Goal: Task Accomplishment & Management: Manage account settings

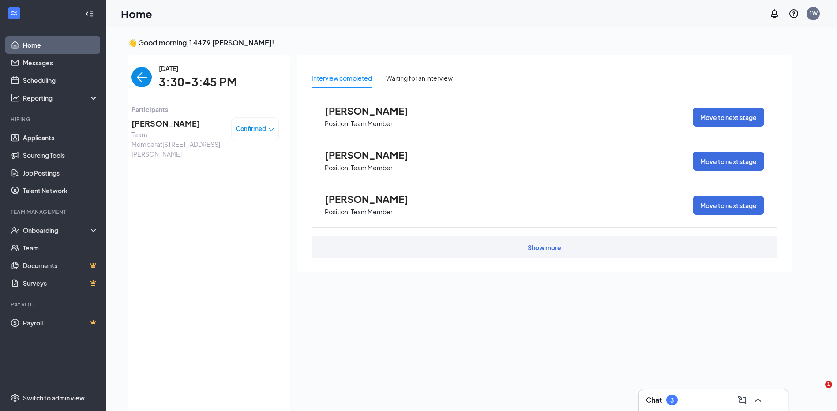
click at [133, 322] on div "[DATE] 3:30-3:45 PM Participants [PERSON_NAME] Team Member at [STREET_ADDRESS][…" at bounding box center [205, 235] width 170 height 360
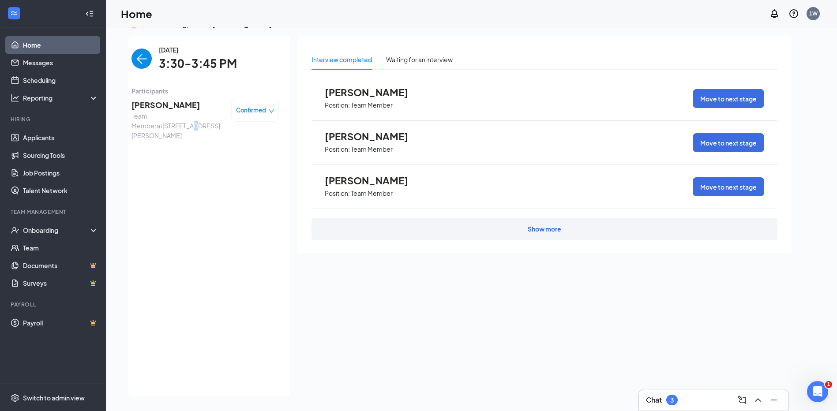
drag, startPoint x: 139, startPoint y: 325, endPoint x: 162, endPoint y: 345, distance: 30.3
click at [139, 335] on div "[DATE] 3:30-3:45 PM Participants [PERSON_NAME] Team Member at [STREET_ADDRESS][…" at bounding box center [205, 216] width 147 height 342
click at [162, 345] on div "[DATE] 3:30-3:45 PM Participants [PERSON_NAME] Team Member at [STREET_ADDRESS][…" at bounding box center [205, 216] width 147 height 342
drag, startPoint x: 157, startPoint y: 354, endPoint x: 150, endPoint y: 354, distance: 6.6
click at [156, 354] on div "[DATE] 3:30-3:45 PM Participants [PERSON_NAME] Team Member at [STREET_ADDRESS][…" at bounding box center [205, 216] width 147 height 342
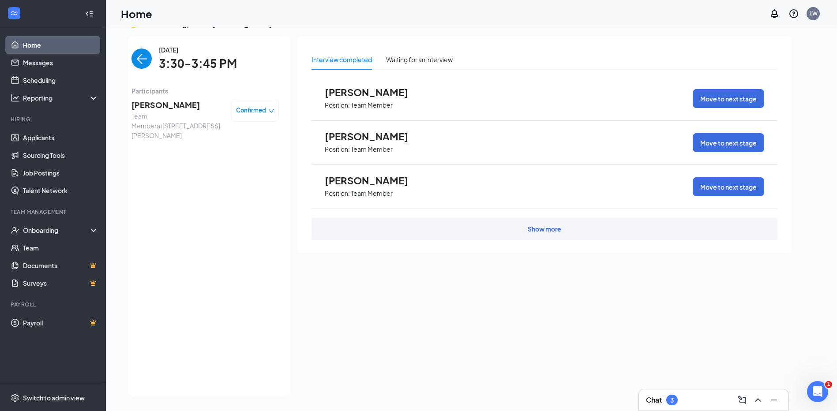
drag, startPoint x: 150, startPoint y: 354, endPoint x: 128, endPoint y: 356, distance: 22.1
click at [149, 354] on div "[DATE] 3:30-3:45 PM Participants [PERSON_NAME] Team Member at [STREET_ADDRESS][…" at bounding box center [205, 216] width 147 height 342
click at [100, 341] on ul "Home Messages Scheduling Reporting Hiring Applicants Sourcing Tools Job Posting…" at bounding box center [52, 205] width 105 height 357
drag, startPoint x: 128, startPoint y: 352, endPoint x: 155, endPoint y: 361, distance: 28.2
click at [132, 350] on div "👋 Good morning, 14479 [PERSON_NAME] ! [DATE] Your next interview 3:00 - 3:15 PM…" at bounding box center [471, 210] width 731 height 402
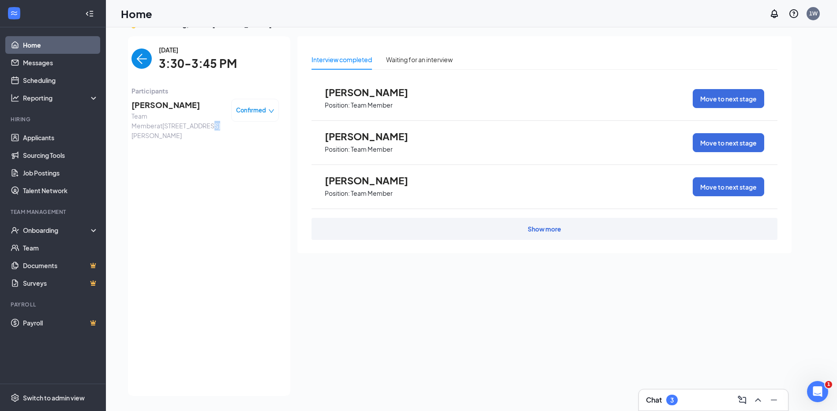
drag, startPoint x: 155, startPoint y: 357, endPoint x: 159, endPoint y: 346, distance: 11.3
click at [159, 346] on div "[DATE] 3:30-3:45 PM Participants [PERSON_NAME] Team Member at [STREET_ADDRESS][…" at bounding box center [205, 216] width 147 height 342
click at [193, 349] on div "[DATE] 3:30-3:45 PM Participants [PERSON_NAME] Team Member at [STREET_ADDRESS][…" at bounding box center [205, 216] width 147 height 342
click at [248, 373] on div "[DATE] 3:30-3:45 PM Participants [PERSON_NAME] Team Member at [STREET_ADDRESS][…" at bounding box center [205, 216] width 147 height 342
click at [266, 376] on div "[DATE] 3:30-3:45 PM Participants [PERSON_NAME] Team Member at [STREET_ADDRESS][…" at bounding box center [205, 216] width 147 height 342
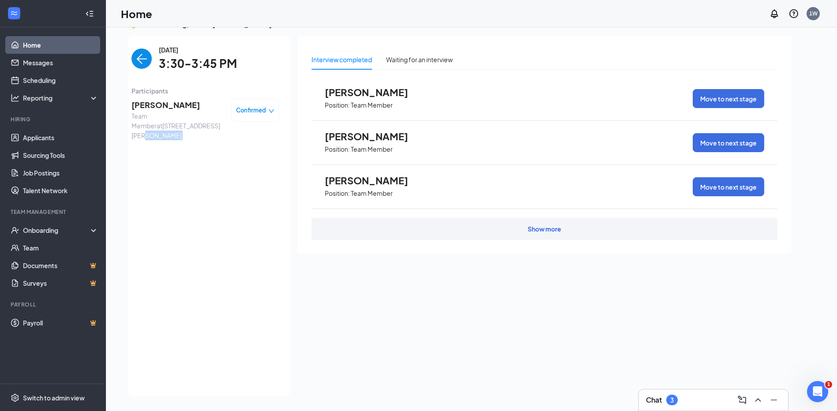
click at [266, 377] on div "[DATE] 3:30-3:45 PM Participants [PERSON_NAME] Team Member at [STREET_ADDRESS][…" at bounding box center [205, 216] width 147 height 342
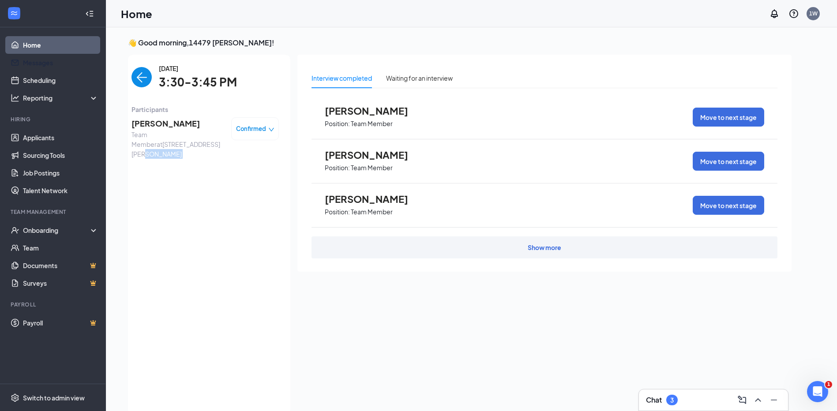
click at [56, 47] on link "Home" at bounding box center [60, 45] width 75 height 18
click at [59, 75] on link "Scheduling" at bounding box center [60, 80] width 75 height 18
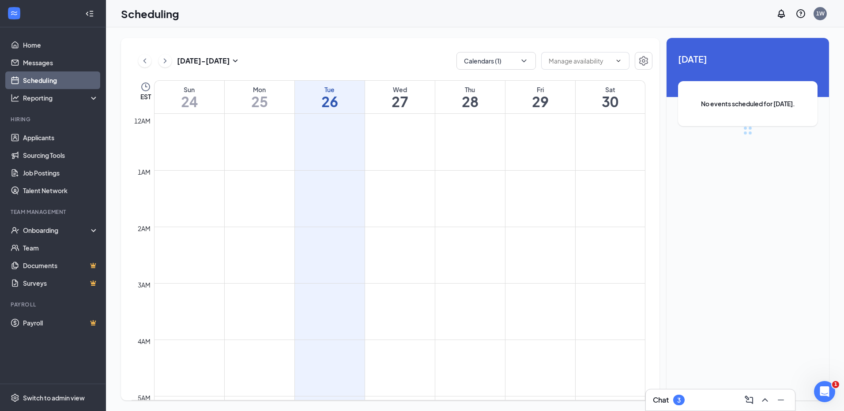
scroll to position [434, 0]
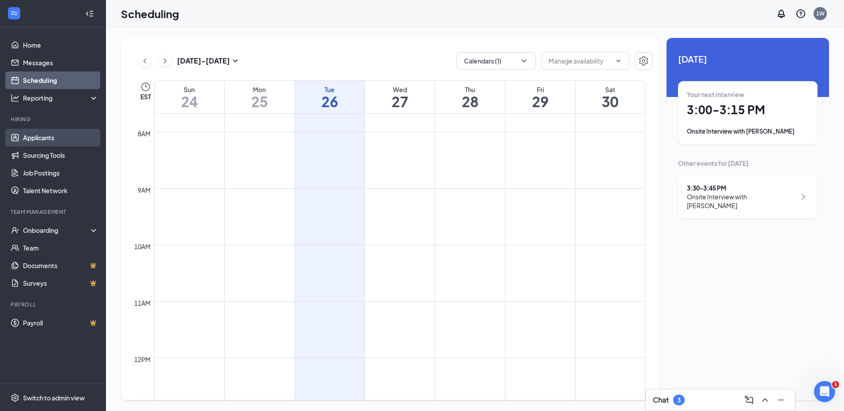
click at [58, 139] on link "Applicants" at bounding box center [60, 138] width 75 height 18
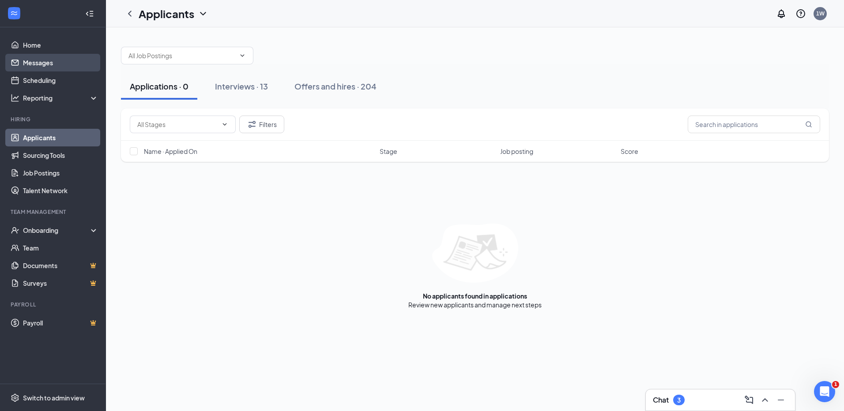
click at [53, 64] on link "Messages" at bounding box center [60, 63] width 75 height 18
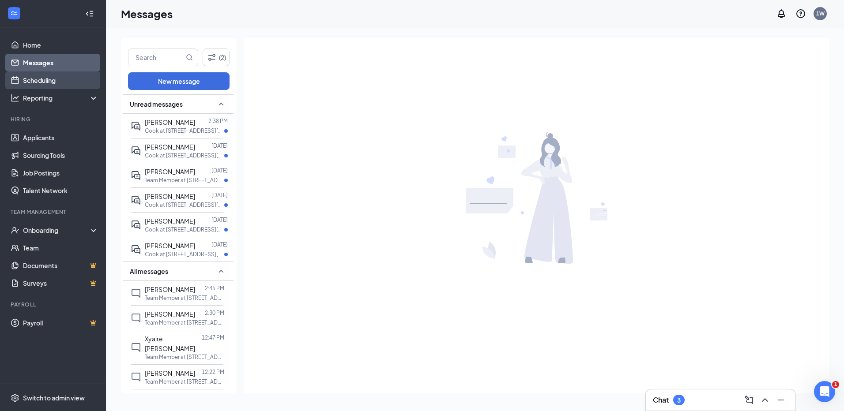
click at [55, 80] on link "Scheduling" at bounding box center [60, 80] width 75 height 18
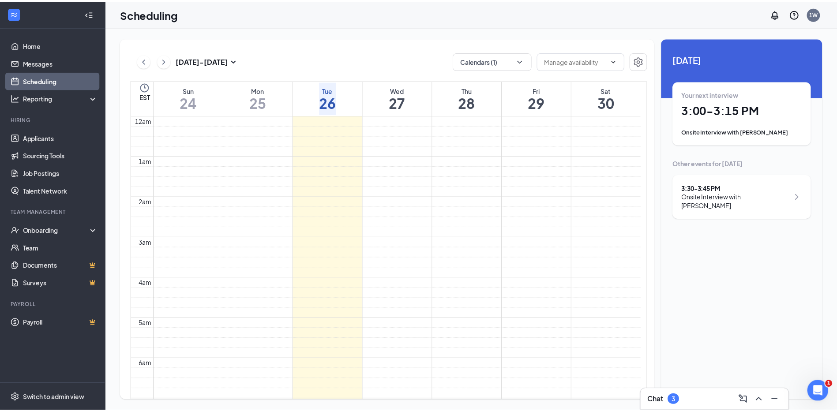
scroll to position [434, 0]
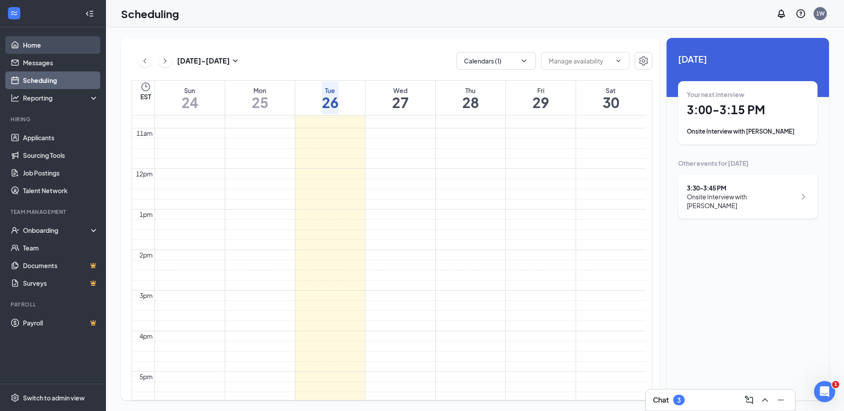
click at [29, 43] on link "Home" at bounding box center [60, 45] width 75 height 18
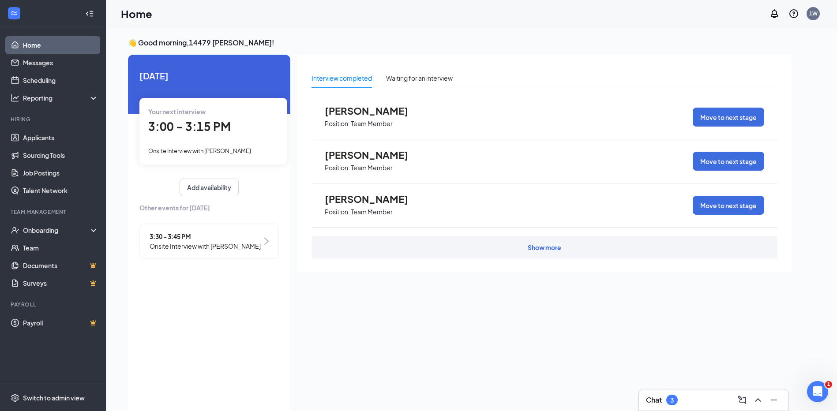
click at [221, 108] on div "Your next interview" at bounding box center [213, 112] width 130 height 10
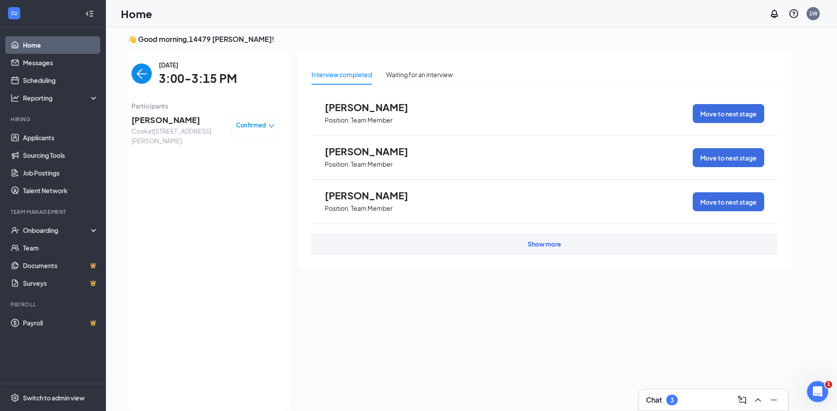
click at [260, 127] on span "Confirmed" at bounding box center [251, 125] width 30 height 9
click at [248, 180] on span "Mark as no-show" at bounding box center [231, 181] width 49 height 10
drag, startPoint x: 466, startPoint y: 228, endPoint x: 401, endPoint y: 184, distance: 78.5
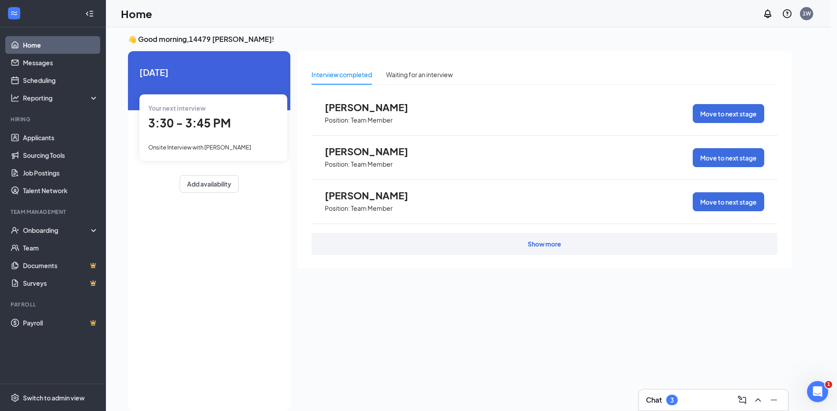
drag, startPoint x: 545, startPoint y: 323, endPoint x: 532, endPoint y: 321, distance: 13.0
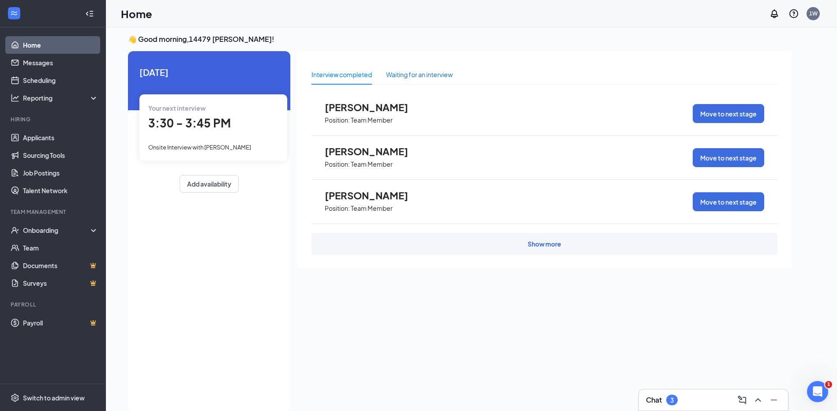
click at [440, 74] on div "Waiting for an interview" at bounding box center [419, 75] width 67 height 10
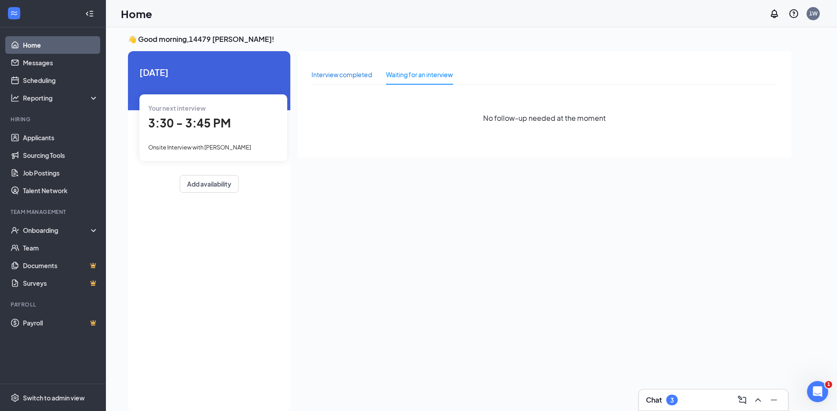
click at [332, 78] on div "Interview completed" at bounding box center [342, 75] width 60 height 10
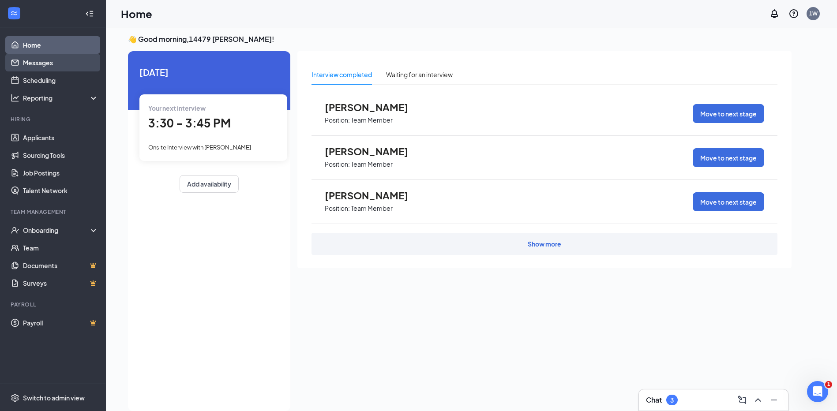
click at [39, 68] on link "Messages" at bounding box center [60, 63] width 75 height 18
